Goal: Check status

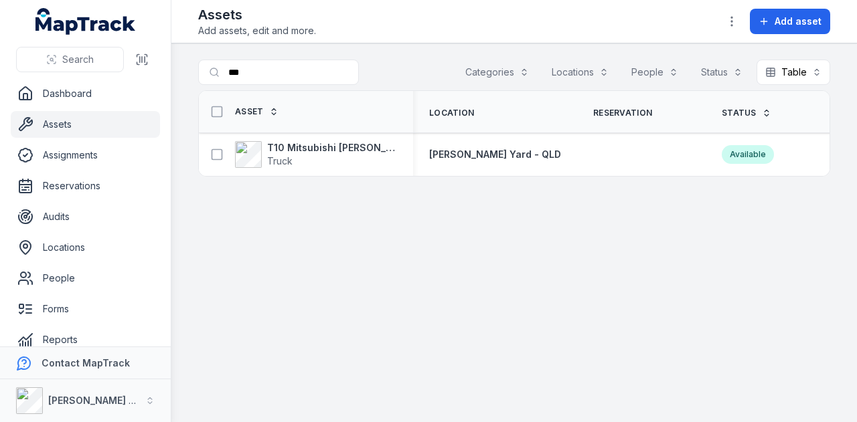
click at [82, 127] on link "Assets" at bounding box center [85, 124] width 149 height 27
